Goal: Complete application form

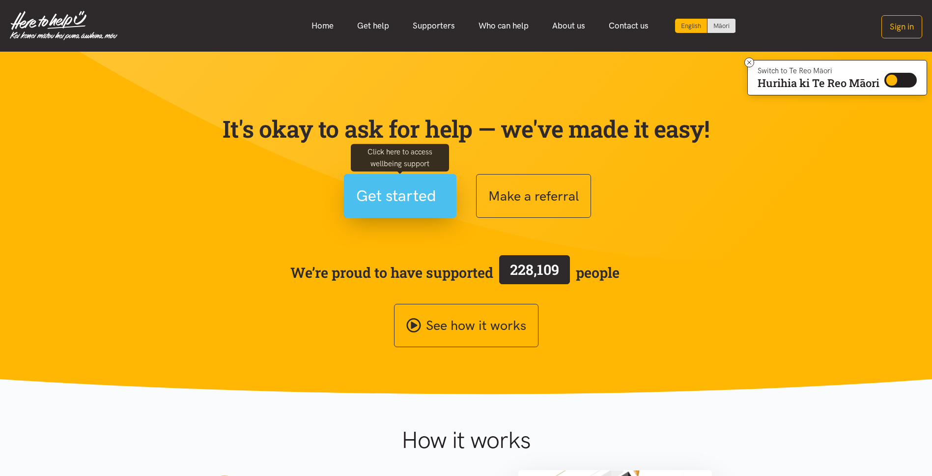
click at [383, 193] on span "Get started" at bounding box center [396, 195] width 80 height 25
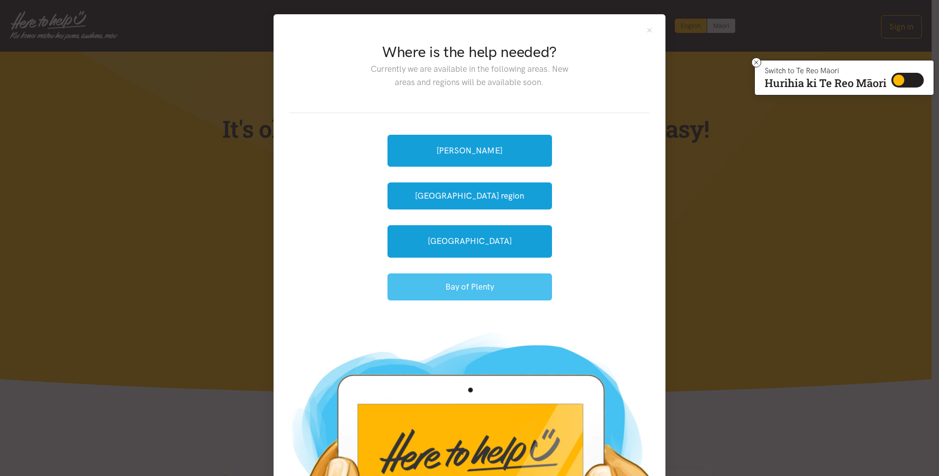
click at [457, 285] on button "Bay of Plenty" at bounding box center [470, 286] width 165 height 27
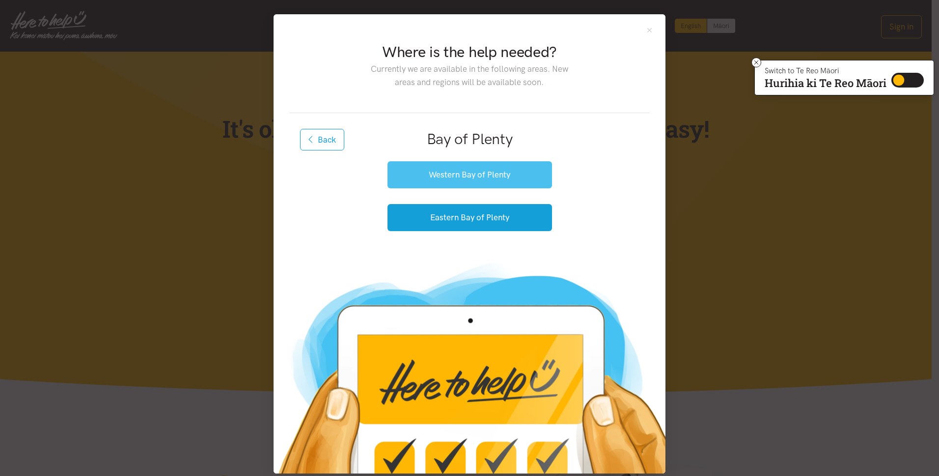
click at [451, 174] on button "Western Bay of Plenty" at bounding box center [470, 174] width 165 height 27
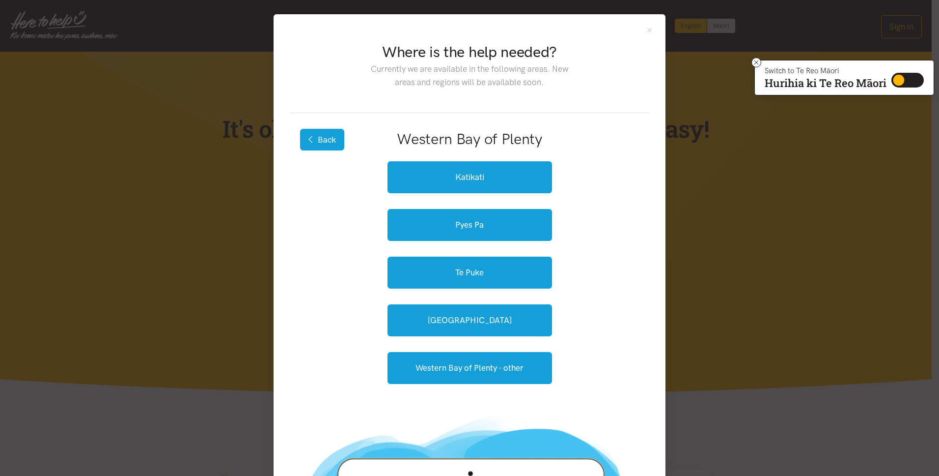
click at [318, 145] on button "Back" at bounding box center [322, 140] width 44 height 22
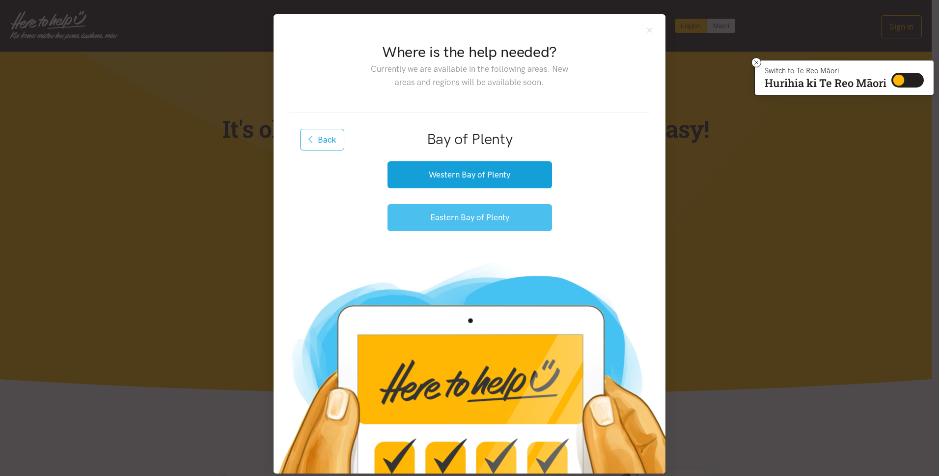
click at [478, 216] on button "Eastern Bay of Plenty" at bounding box center [470, 217] width 165 height 27
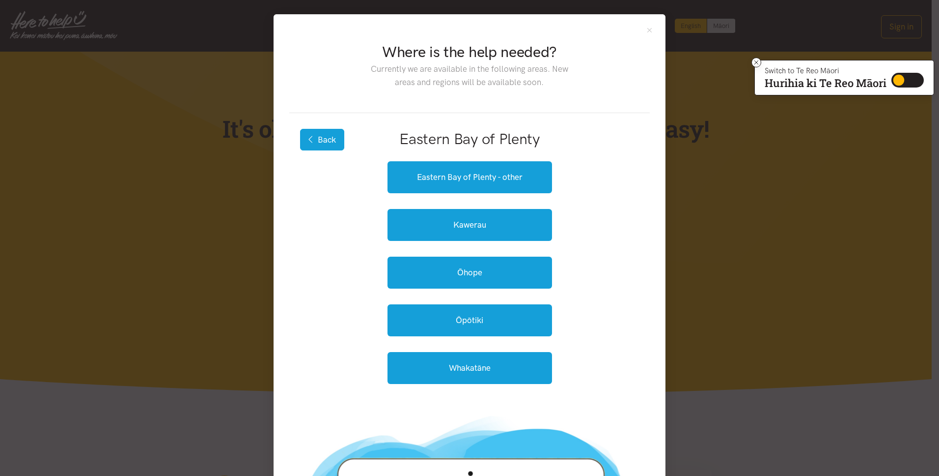
click at [326, 140] on button "Back" at bounding box center [322, 140] width 44 height 22
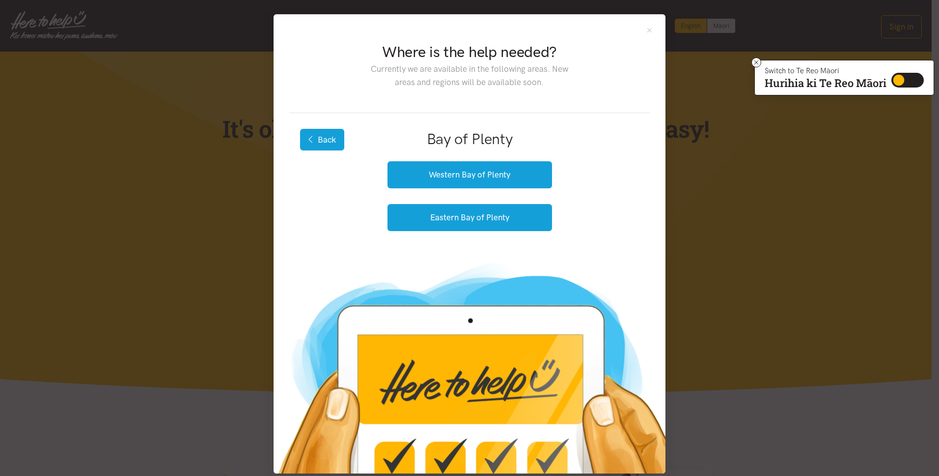
click at [323, 145] on button "Back" at bounding box center [322, 140] width 44 height 22
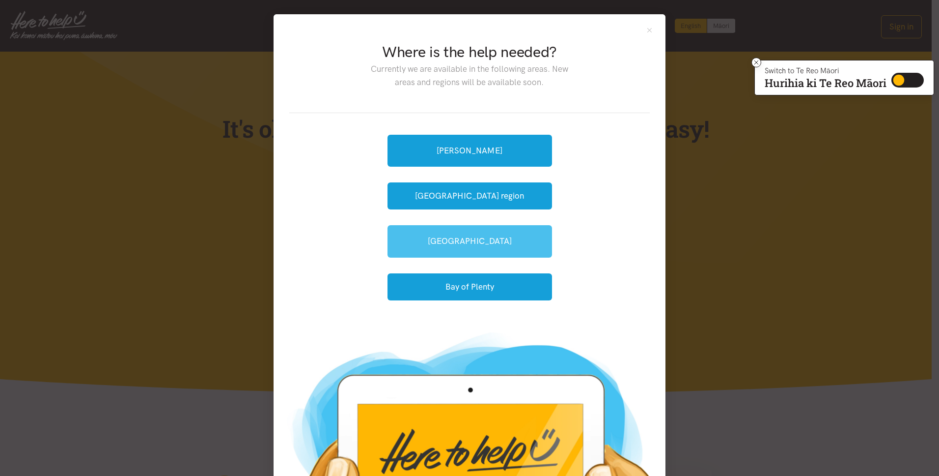
click at [470, 241] on link "[GEOGRAPHIC_DATA]" at bounding box center [470, 241] width 165 height 32
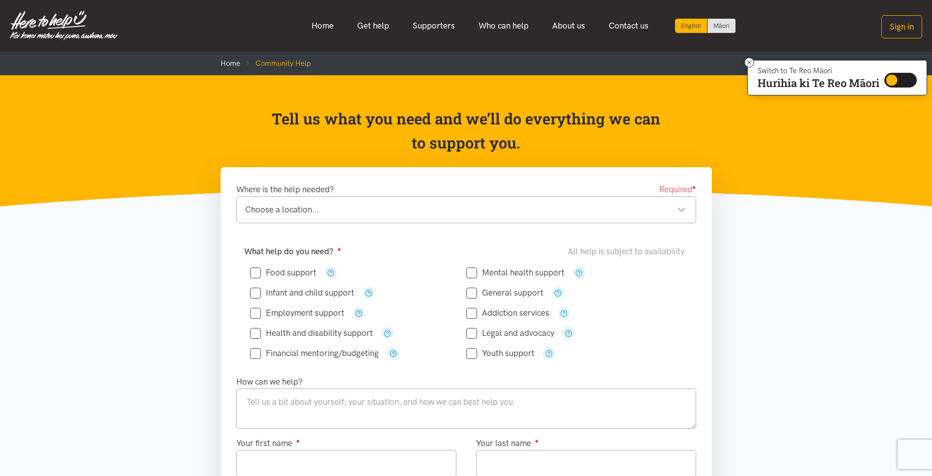
click at [461, 217] on div "Choose a location... Choose a location..." at bounding box center [466, 209] width 460 height 27
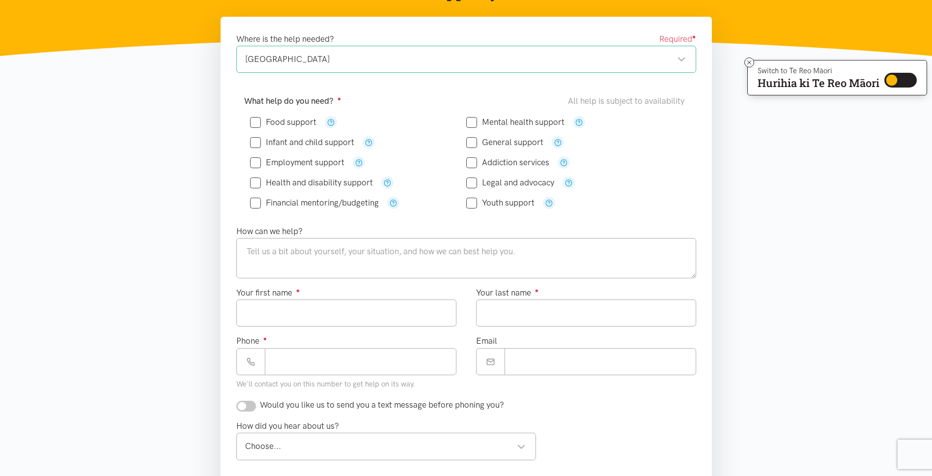
scroll to position [147, 0]
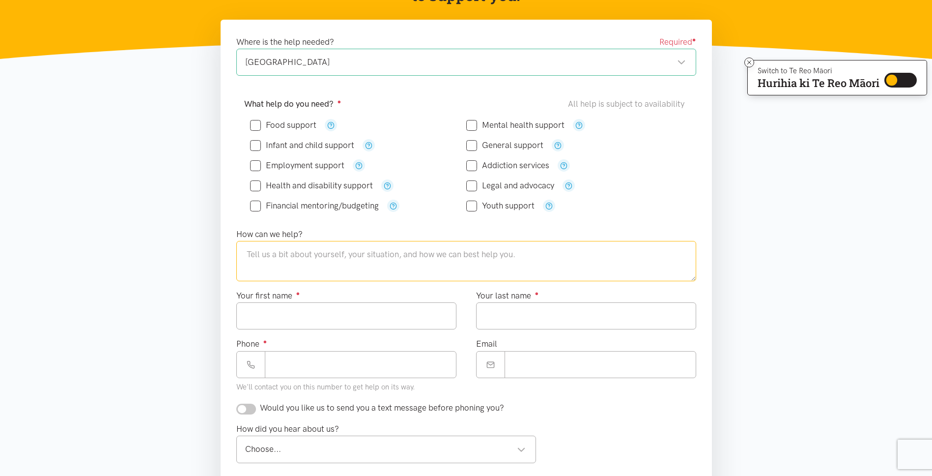
drag, startPoint x: 273, startPoint y: 252, endPoint x: 290, endPoint y: 255, distance: 17.4
click at [273, 253] on textarea at bounding box center [466, 261] width 460 height 40
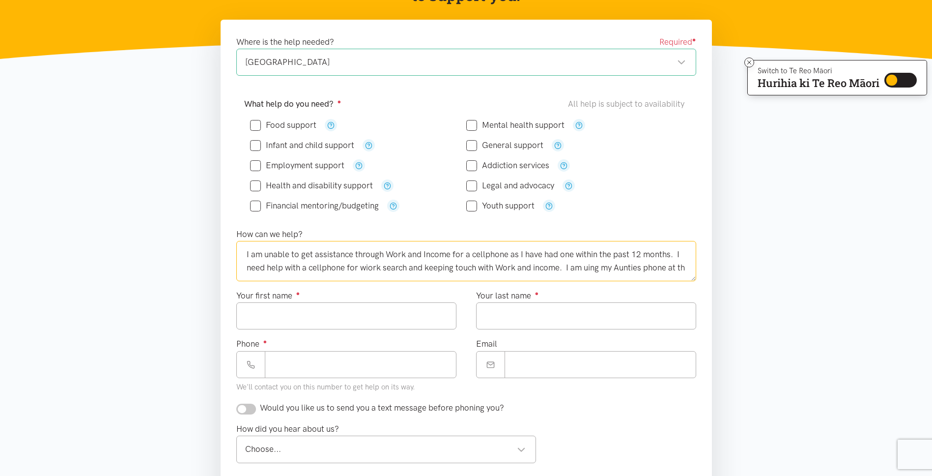
scroll to position [5, 0]
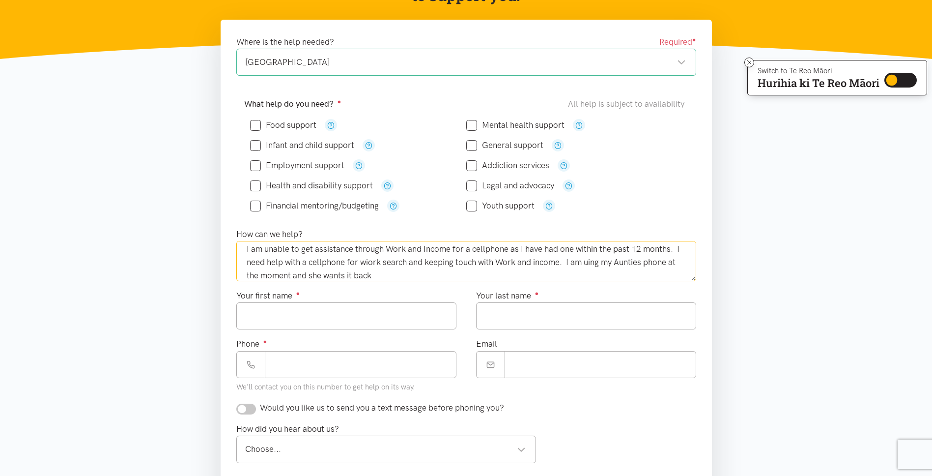
drag, startPoint x: 374, startPoint y: 263, endPoint x: 380, endPoint y: 284, distance: 22.5
click at [374, 263] on textarea "I am unable to get assistance through Work and Income for a cellphone as I have…" at bounding box center [466, 261] width 460 height 40
click at [593, 262] on textarea "I am unable to get assistance through Work and Income for a cellphone as I have…" at bounding box center [466, 261] width 460 height 40
drag, startPoint x: 579, startPoint y: 269, endPoint x: 639, endPoint y: 261, distance: 60.0
click at [579, 270] on textarea "I am unable to get assistance through Work and Income for a cellphone as I have…" at bounding box center [466, 261] width 460 height 40
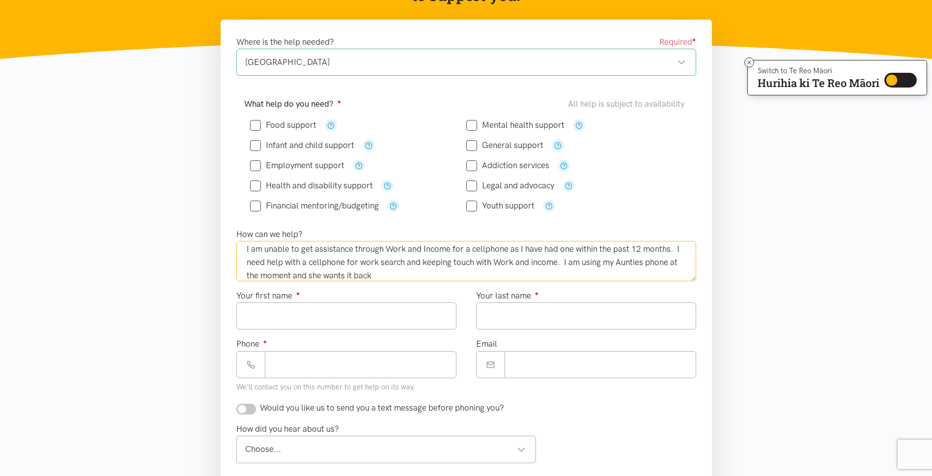
type textarea "I am unable to get assistance through Work and Income for a cellphone as I have…"
click at [270, 320] on input "Your first name ●" at bounding box center [346, 315] width 220 height 27
type input "*****"
drag, startPoint x: 508, startPoint y: 318, endPoint x: 511, endPoint y: 310, distance: 9.0
click at [509, 314] on input "Your last name ●" at bounding box center [586, 315] width 220 height 27
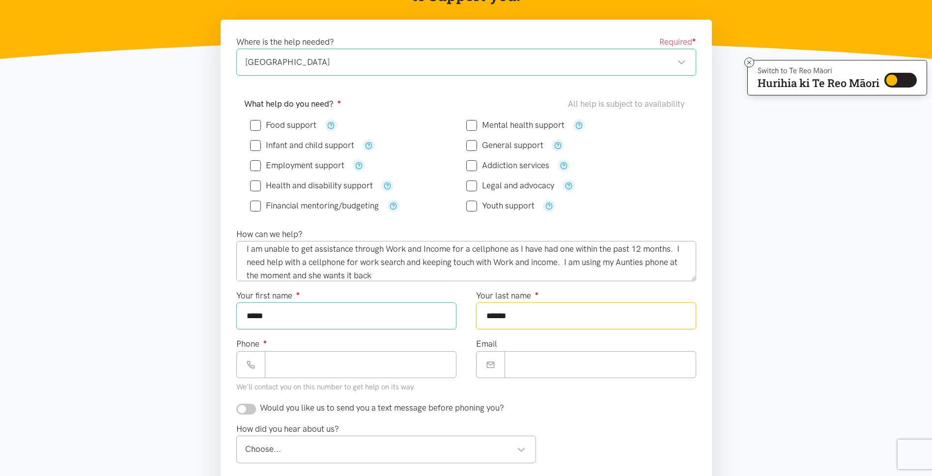
type input "******"
click at [367, 366] on input "Phone ●" at bounding box center [361, 364] width 192 height 27
paste input "**********"
click at [294, 362] on input "**********" at bounding box center [361, 364] width 192 height 27
drag, startPoint x: 292, startPoint y: 364, endPoint x: 290, endPoint y: 385, distance: 21.2
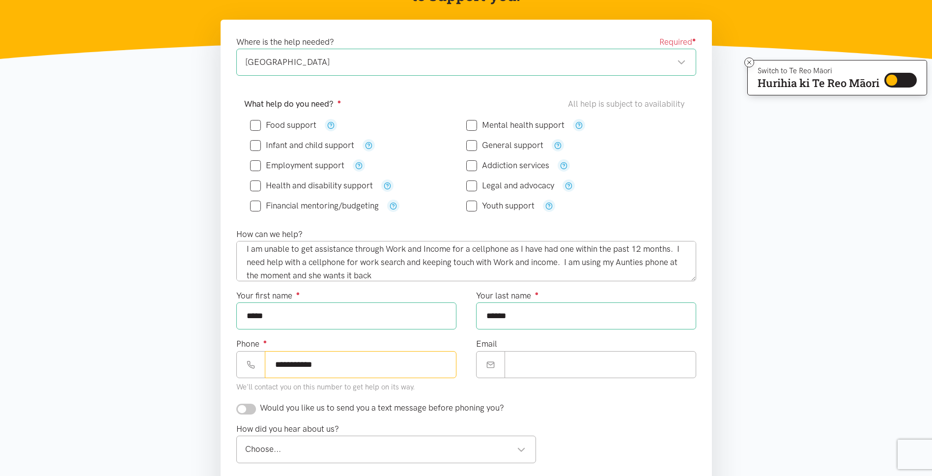
click at [292, 365] on input "**********" at bounding box center [361, 364] width 192 height 27
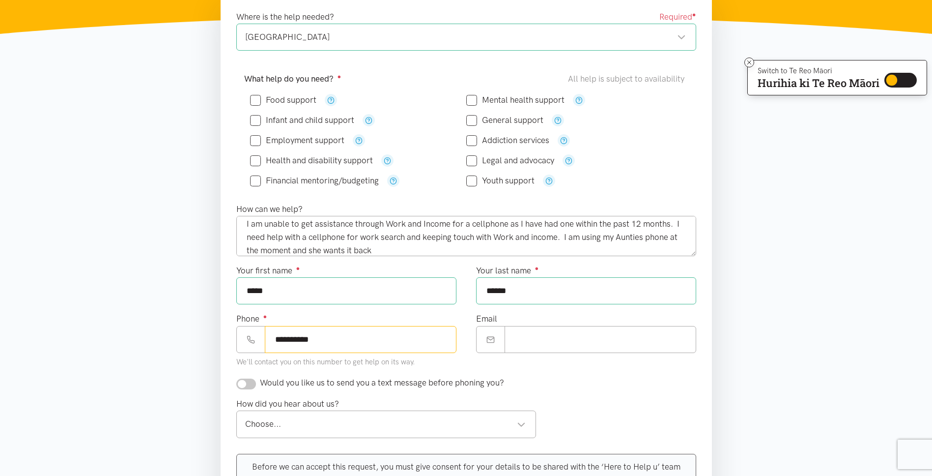
scroll to position [197, 0]
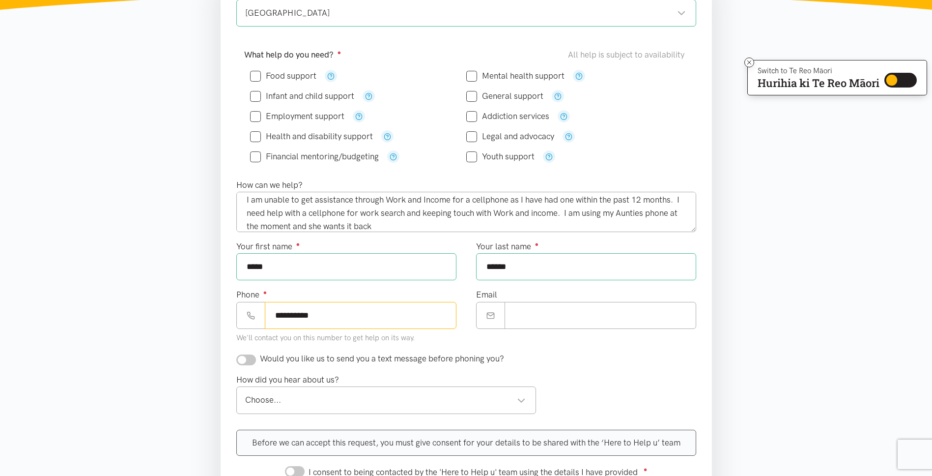
type input "**********"
click at [252, 359] on input "checkbox" at bounding box center [246, 359] width 20 height 11
checkbox input "true"
click at [522, 397] on div "Choose..." at bounding box center [385, 399] width 281 height 13
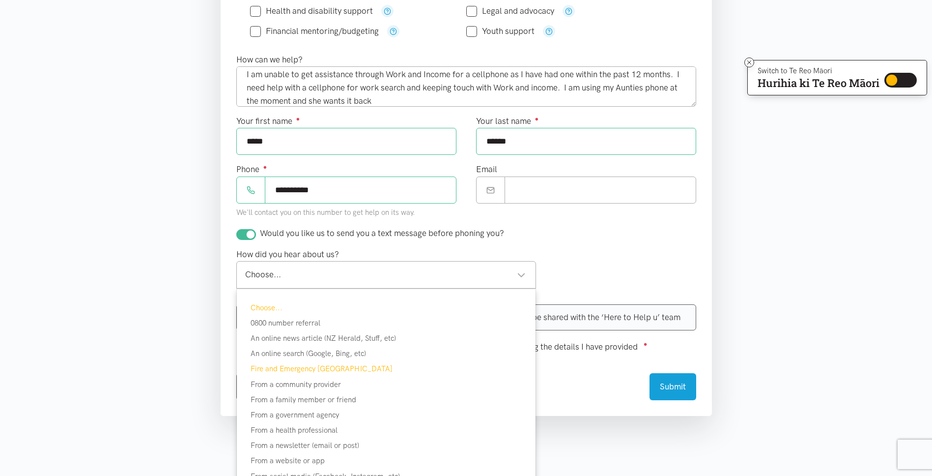
scroll to position [344, 0]
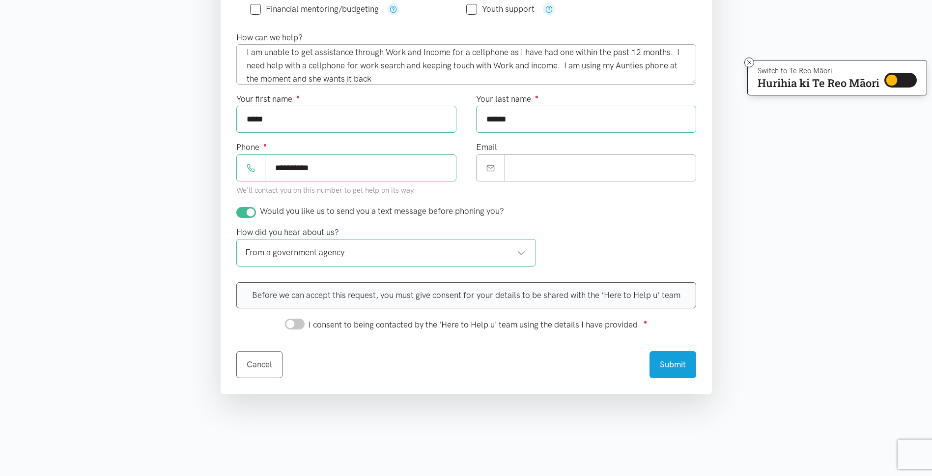
click at [295, 325] on input "I consent to being contacted by the 'Here to Help u' team using the details I h…" at bounding box center [295, 323] width 20 height 11
checkbox input "true"
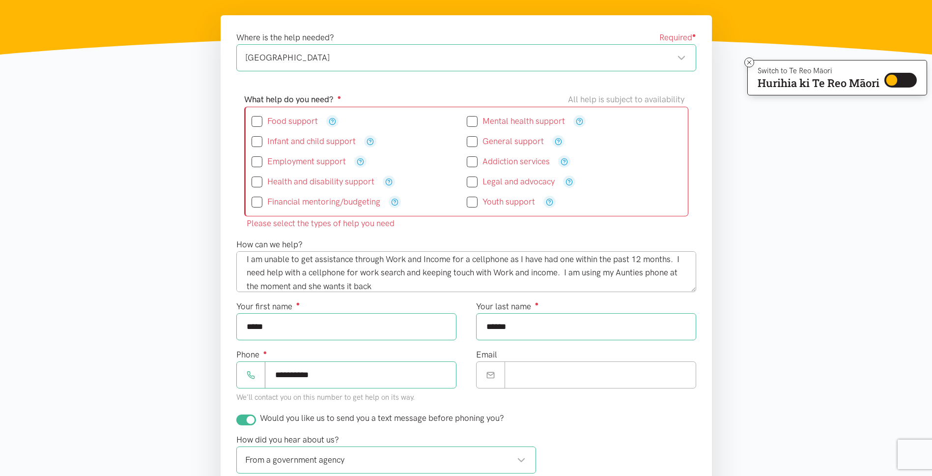
scroll to position [148, 0]
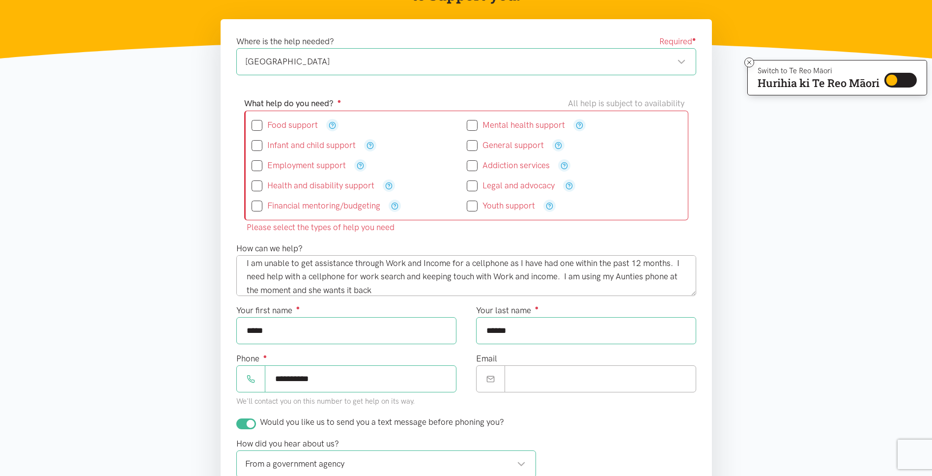
click at [470, 142] on input "General support" at bounding box center [505, 145] width 77 height 8
checkbox input "true"
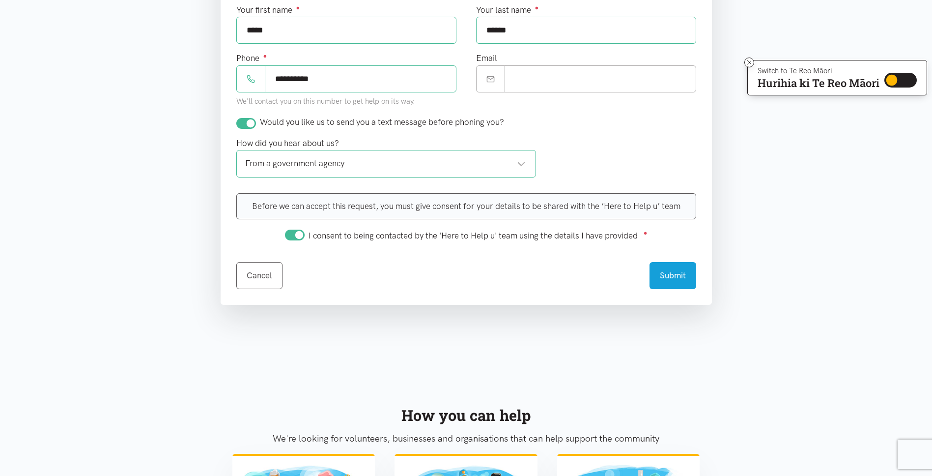
scroll to position [443, 0]
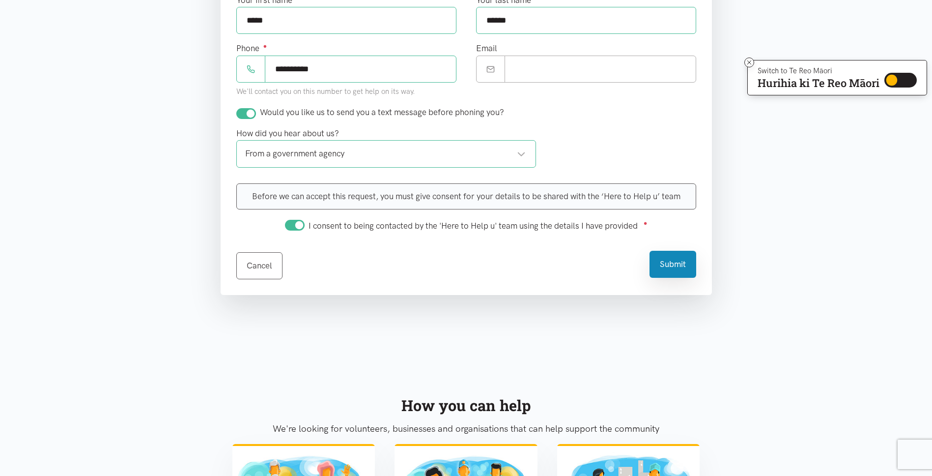
click at [674, 266] on button "Submit" at bounding box center [673, 264] width 47 height 27
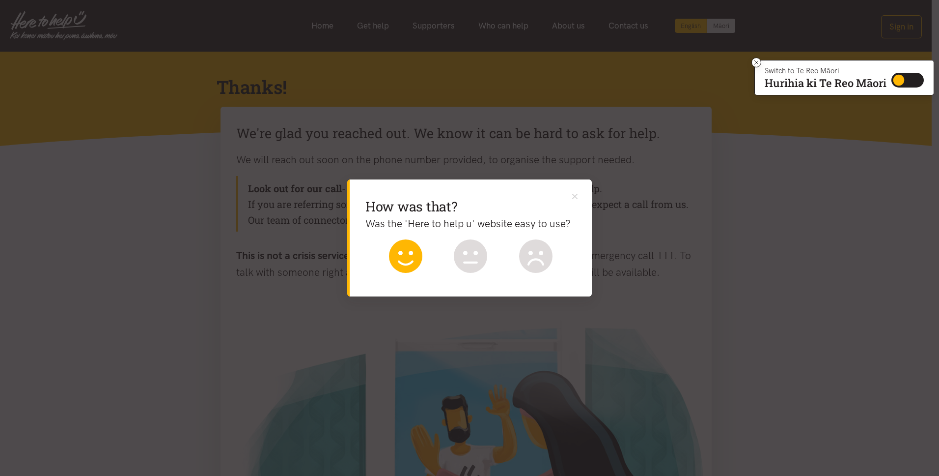
click at [408, 254] on g at bounding box center [405, 255] width 33 height 33
